Goal: Task Accomplishment & Management: Complete application form

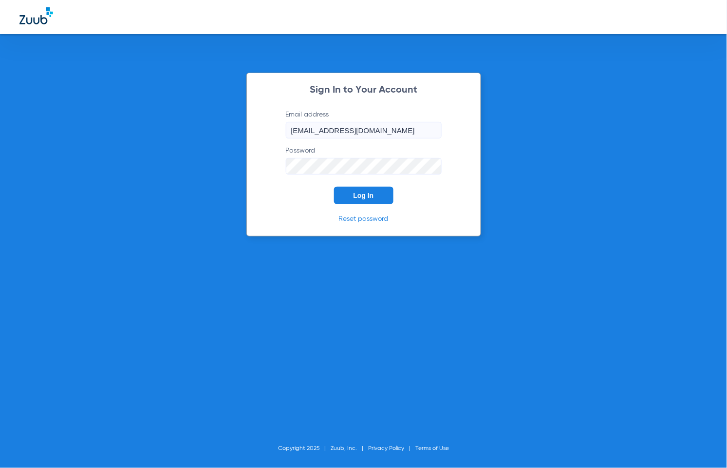
click at [351, 197] on button "Log In" at bounding box center [363, 196] width 59 height 18
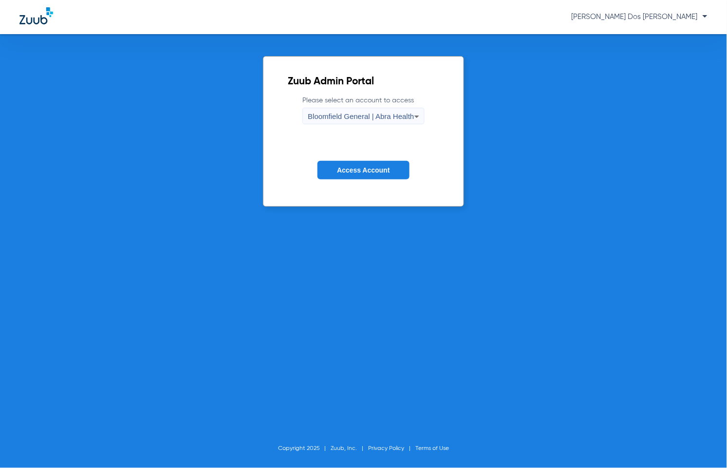
click at [370, 173] on span "Access Account" at bounding box center [363, 170] width 53 height 8
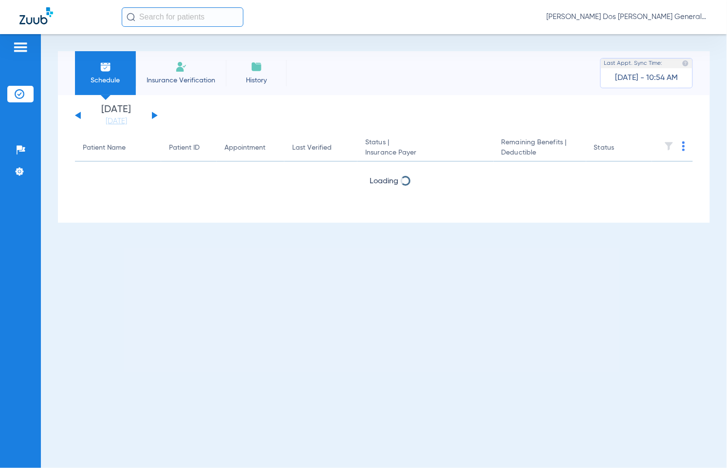
click at [183, 72] on img at bounding box center [181, 67] width 12 height 12
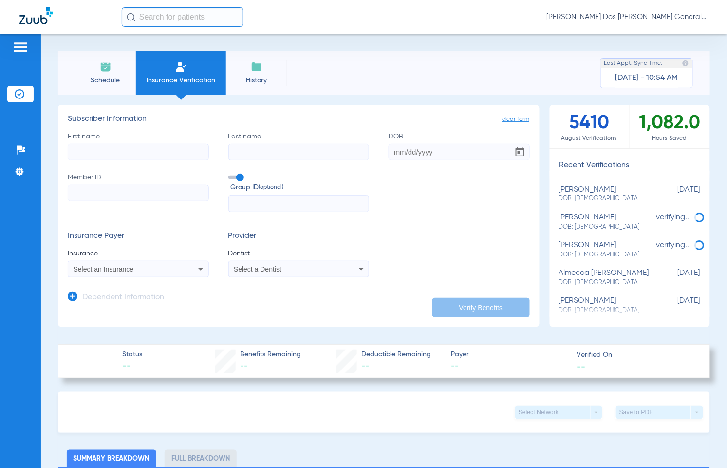
drag, startPoint x: 152, startPoint y: 150, endPoint x: 149, endPoint y: 154, distance: 5.6
click at [152, 150] on input "First name" at bounding box center [138, 152] width 141 height 17
click at [84, 189] on input "Member ID" at bounding box center [138, 193] width 141 height 17
paste input "00006850"
type input "00006850"
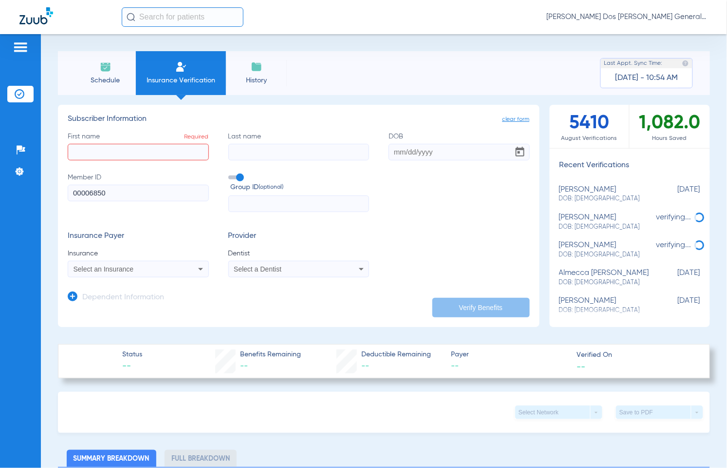
click at [94, 156] on input "First name Required" at bounding box center [138, 152] width 141 height 17
type input "[PERSON_NAME]"
type input "[DATE]"
click at [106, 266] on span "Select an Insurance" at bounding box center [104, 269] width 60 height 8
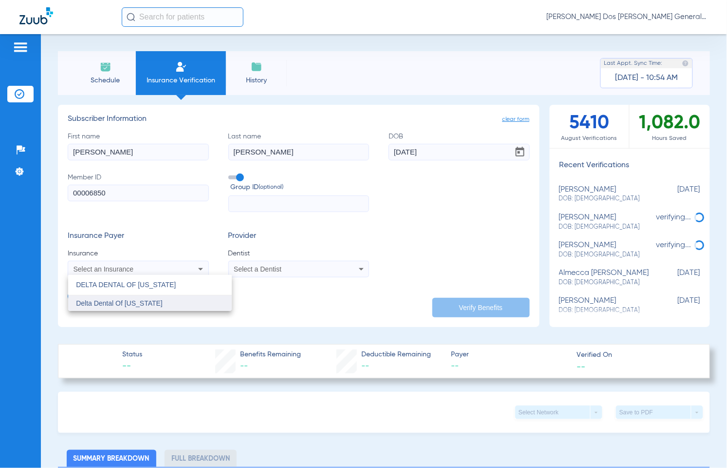
type input "DELTA DENTAL OF [US_STATE]"
click at [123, 303] on span "Delta Dental Of [US_STATE]" at bounding box center [119, 303] width 87 height 8
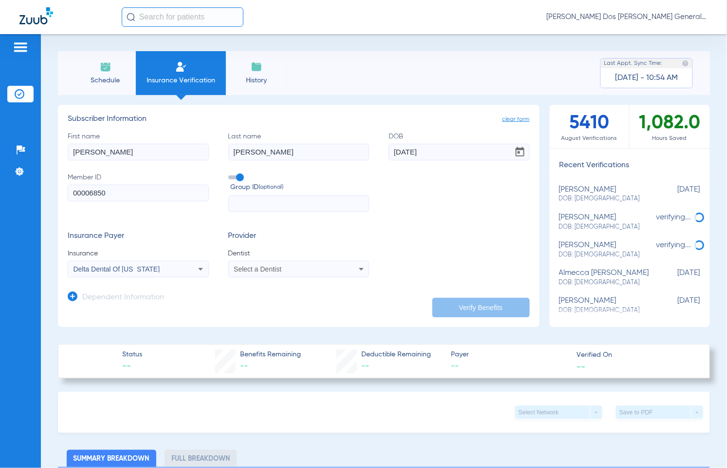
click at [261, 263] on app-form-autocomplete "Dentist Select a Dentist" at bounding box center [298, 262] width 141 height 29
click at [266, 268] on span "Select a Dentist" at bounding box center [258, 269] width 48 height 8
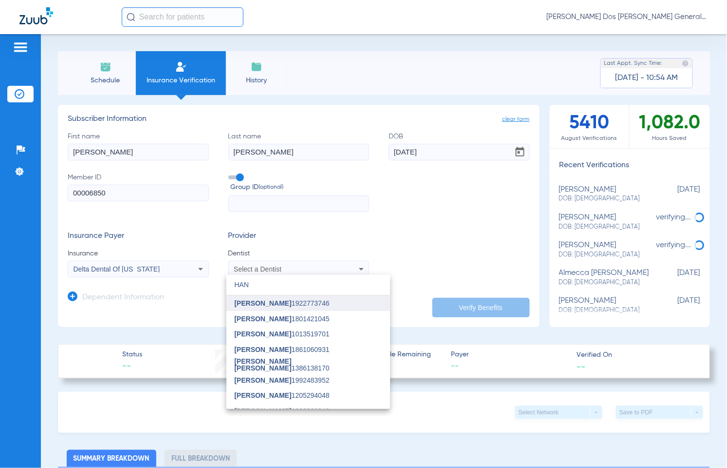
type input "HAN"
click at [269, 298] on mat-option "[PERSON_NAME] 1922773746" at bounding box center [309, 303] width 164 height 16
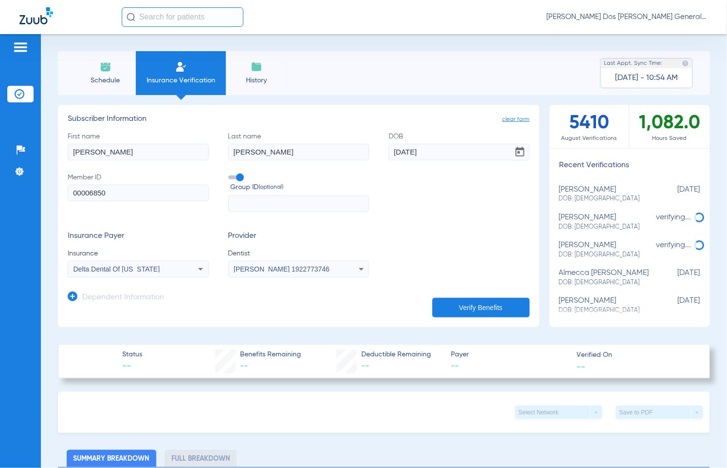
click at [446, 305] on button "Verify Benefits" at bounding box center [481, 307] width 97 height 19
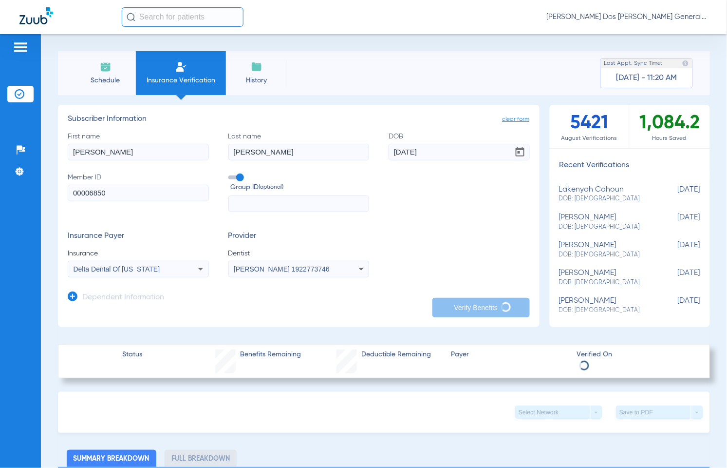
type input "[PERSON_NAME]"
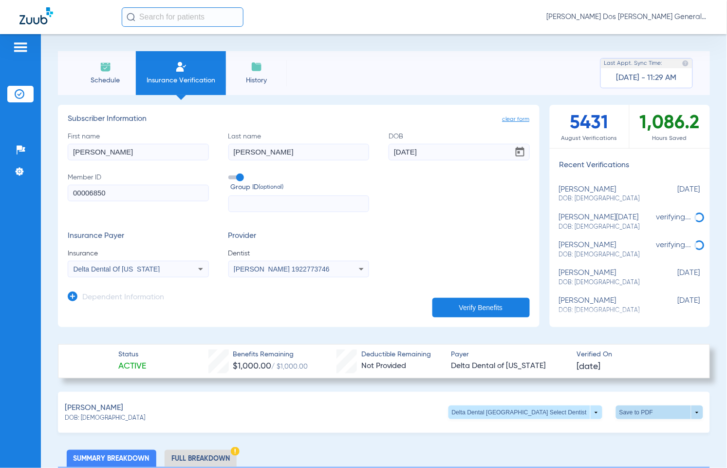
click at [638, 407] on span at bounding box center [659, 412] width 87 height 14
click at [646, 415] on div at bounding box center [363, 234] width 727 height 468
click at [656, 406] on span at bounding box center [659, 411] width 23 height 23
click at [588, 432] on span "Save to PDF" at bounding box center [578, 430] width 38 height 7
drag, startPoint x: 124, startPoint y: 147, endPoint x: 68, endPoint y: 163, distance: 58.3
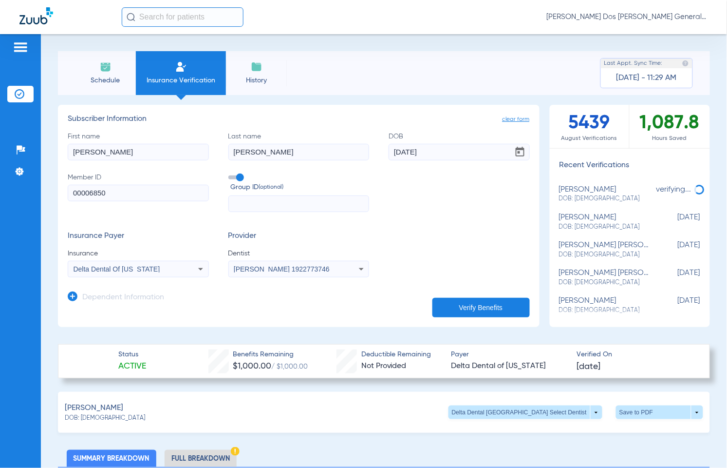
click at [0, 162] on html "[PERSON_NAME] Dos [PERSON_NAME] General | Abra Health Patients Insurance Verifi…" at bounding box center [363, 234] width 727 height 468
click at [83, 192] on input "00006850" at bounding box center [138, 193] width 141 height 17
drag, startPoint x: -52, startPoint y: 195, endPoint x: -138, endPoint y: 198, distance: 86.3
click at [0, 198] on html "[PERSON_NAME] Dos [PERSON_NAME] General | Abra Health Patients Insurance Verifi…" at bounding box center [363, 234] width 727 height 468
paste input "7573722401"
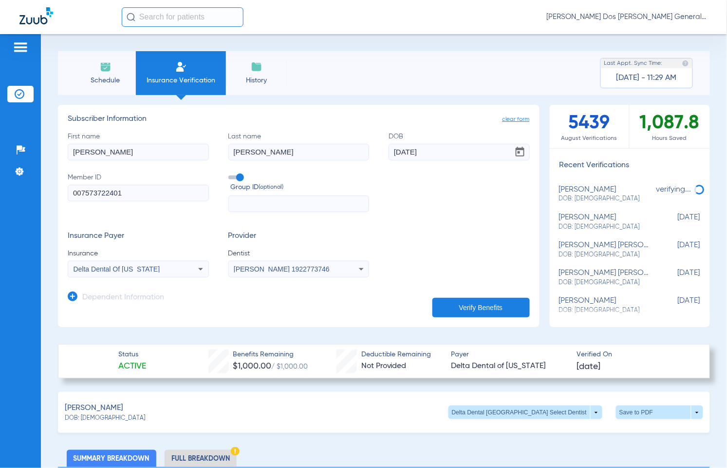
type input "007573722401"
drag, startPoint x: 67, startPoint y: 149, endPoint x: -27, endPoint y: 148, distance: 94.0
click at [0, 148] on html "[PERSON_NAME] Dos [PERSON_NAME] General | Abra Health Patients Insurance Verifi…" at bounding box center [363, 234] width 727 height 468
type input "RASHEED"
drag, startPoint x: 172, startPoint y: 144, endPoint x: -25, endPoint y: 152, distance: 197.5
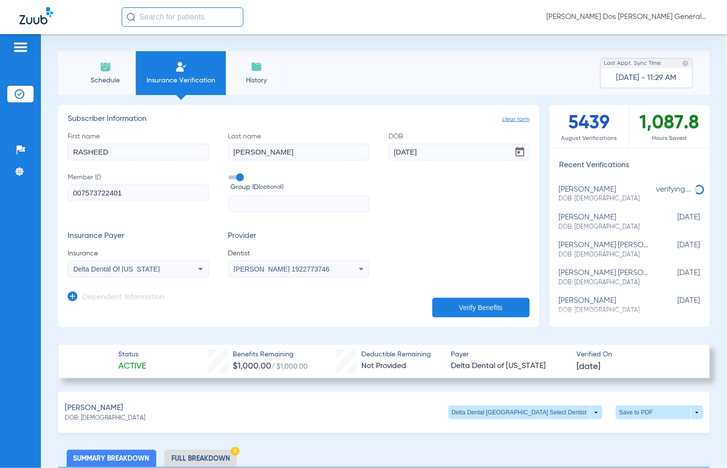
click at [0, 152] on html "[PERSON_NAME] Dos [PERSON_NAME] General | Abra Health Patients Insurance Verifi…" at bounding box center [363, 234] width 727 height 468
type input "RODOLPHUS"
drag, startPoint x: 430, startPoint y: 150, endPoint x: 363, endPoint y: 152, distance: 66.3
click at [363, 152] on div "First name [PERSON_NAME] Last name [PERSON_NAME] [DEMOGRAPHIC_DATA] Member ID 0…" at bounding box center [299, 172] width 462 height 81
type input "[DATE]"
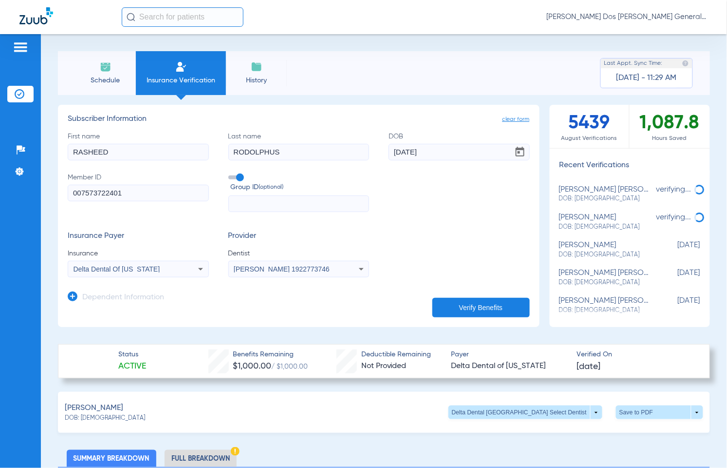
click at [464, 305] on button "Verify Benefits" at bounding box center [481, 307] width 97 height 19
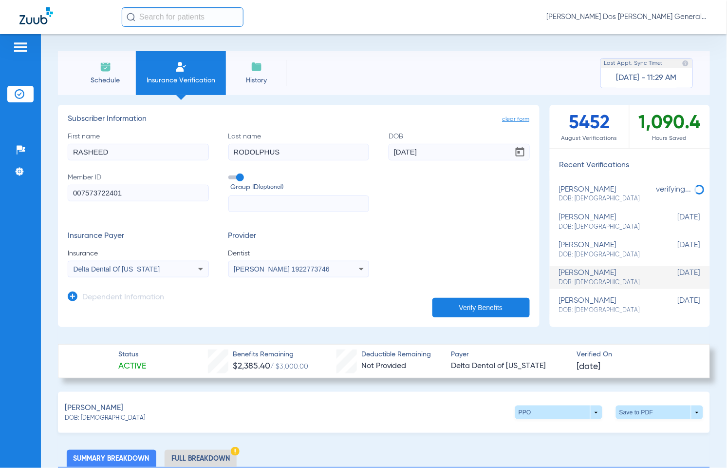
scroll to position [61, 0]
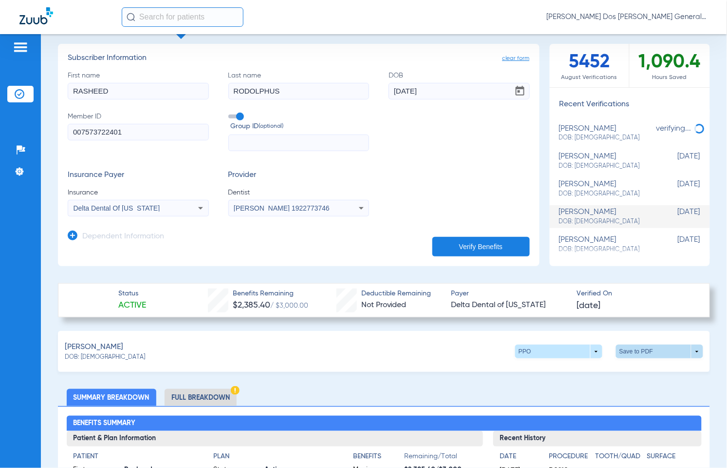
click at [655, 343] on span at bounding box center [659, 351] width 23 height 23
click at [566, 366] on span "Save to PDF" at bounding box center [578, 369] width 38 height 7
